Goal: Find specific page/section: Find specific page/section

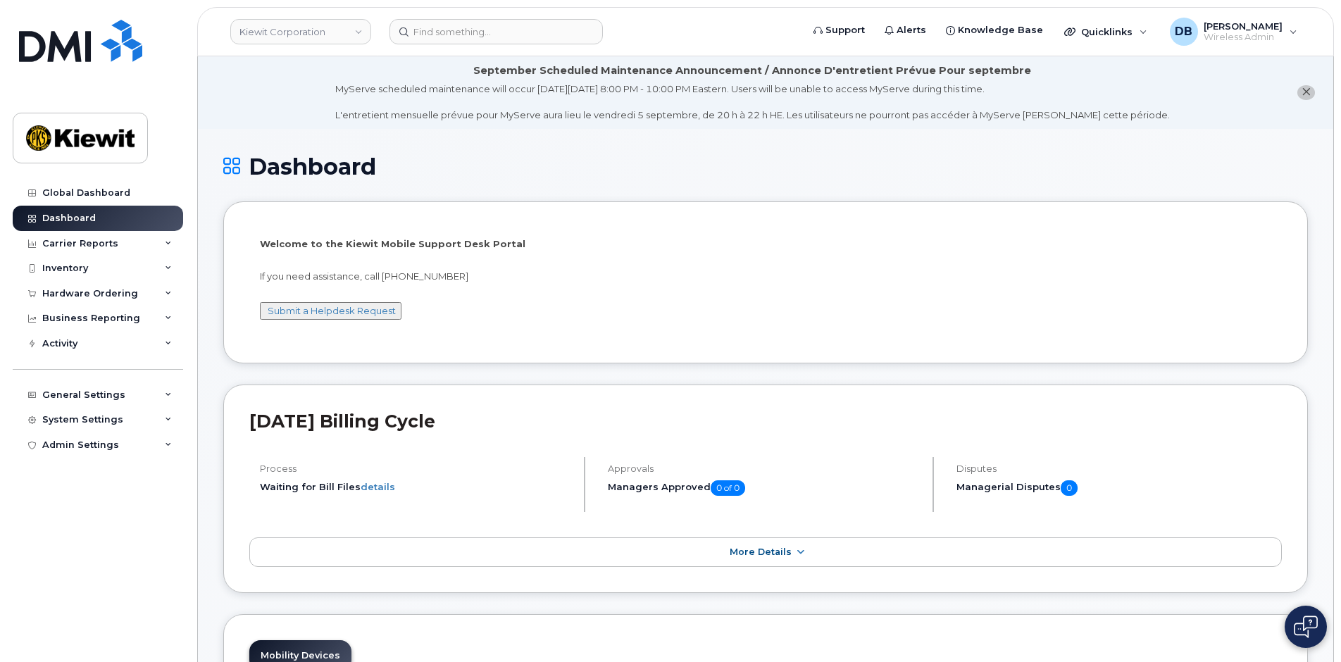
click at [582, 171] on h1 "Dashboard" at bounding box center [765, 166] width 1085 height 25
click at [104, 415] on div "System Settings" at bounding box center [82, 419] width 81 height 11
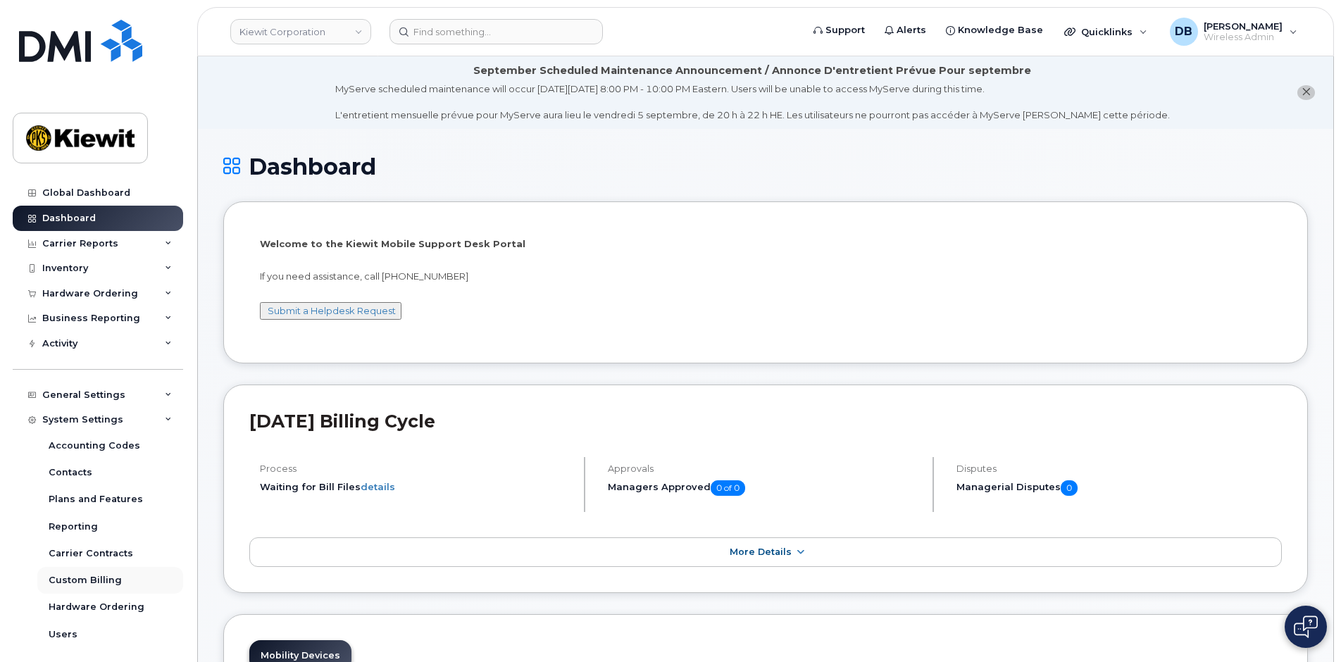
scroll to position [58, 0]
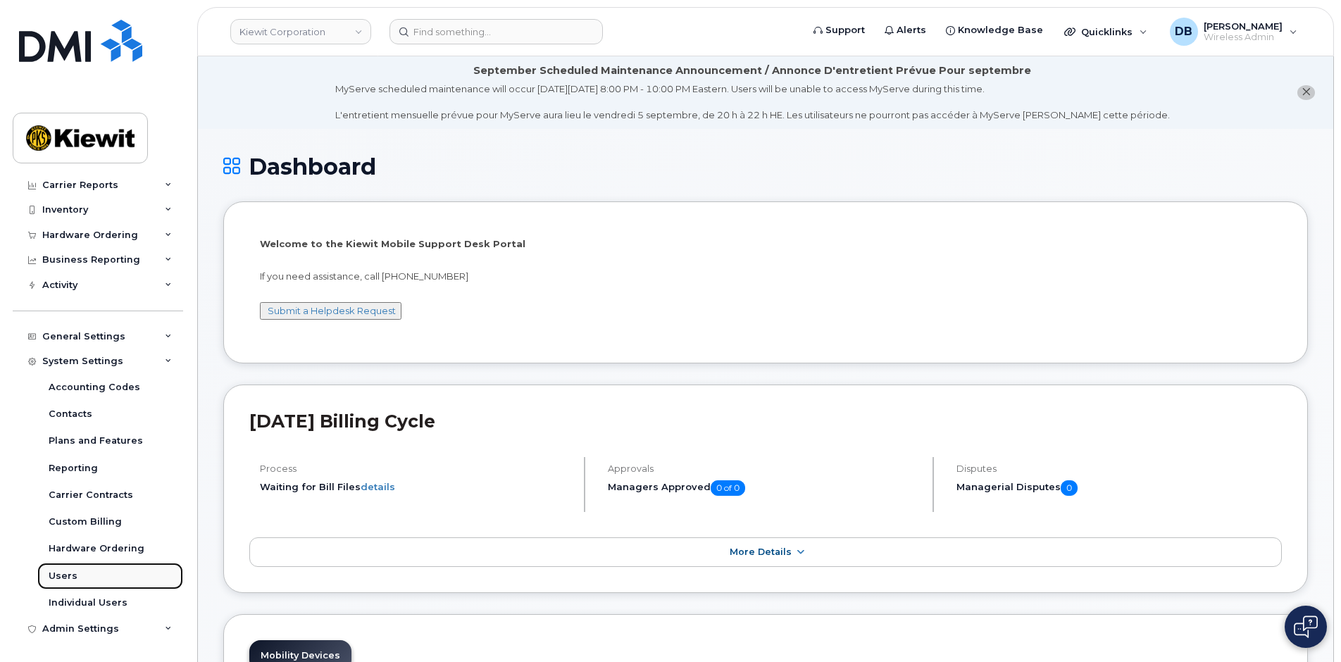
click at [74, 578] on div "Users" at bounding box center [63, 576] width 29 height 13
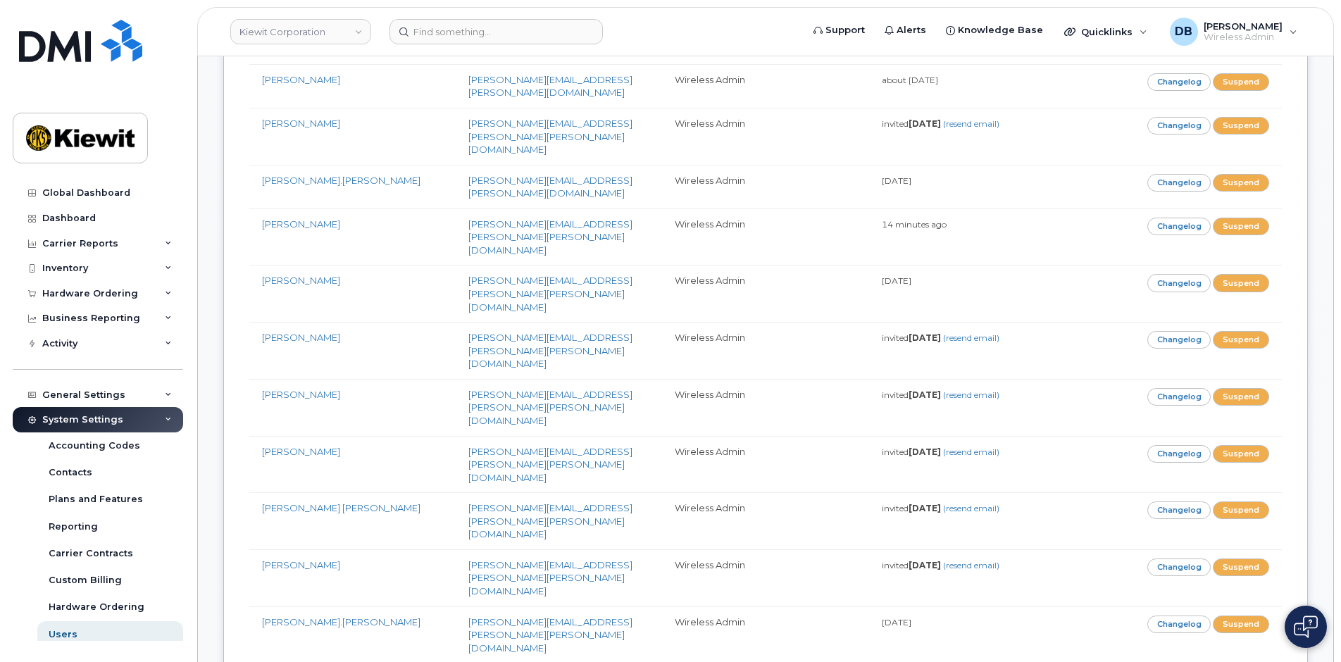
scroll to position [4272, 0]
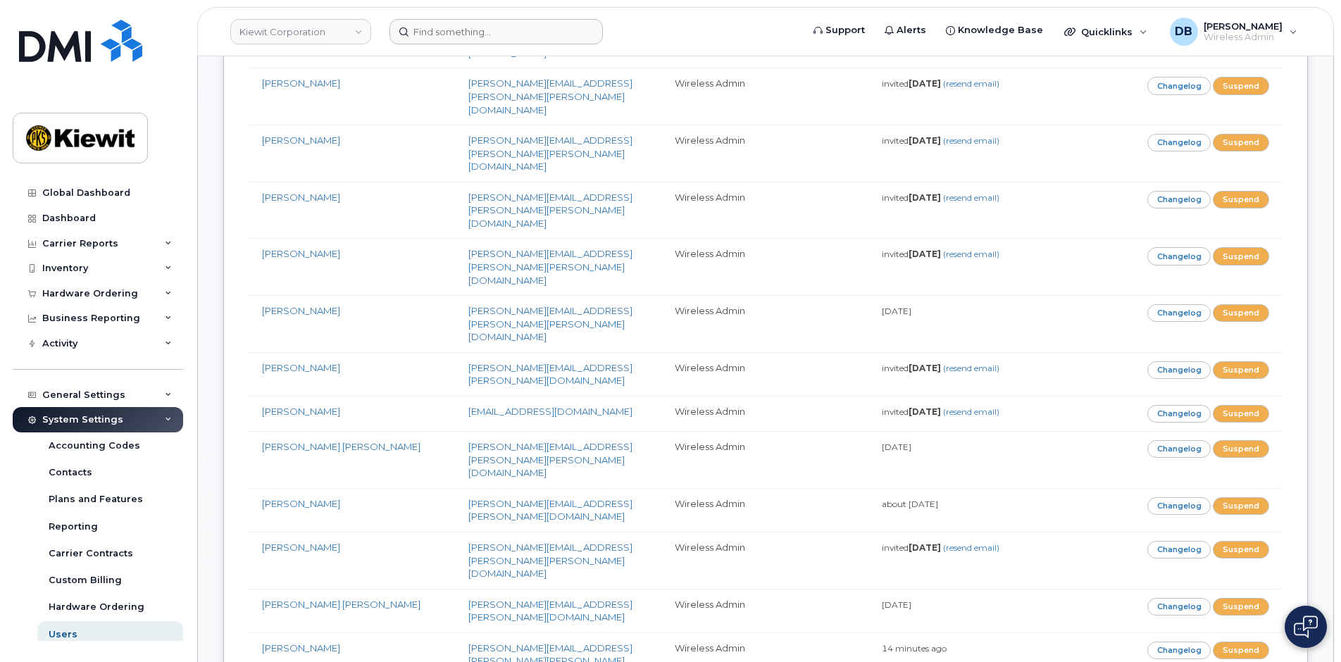
click at [664, 33] on form at bounding box center [591, 31] width 403 height 25
